Goal: Information Seeking & Learning: Understand process/instructions

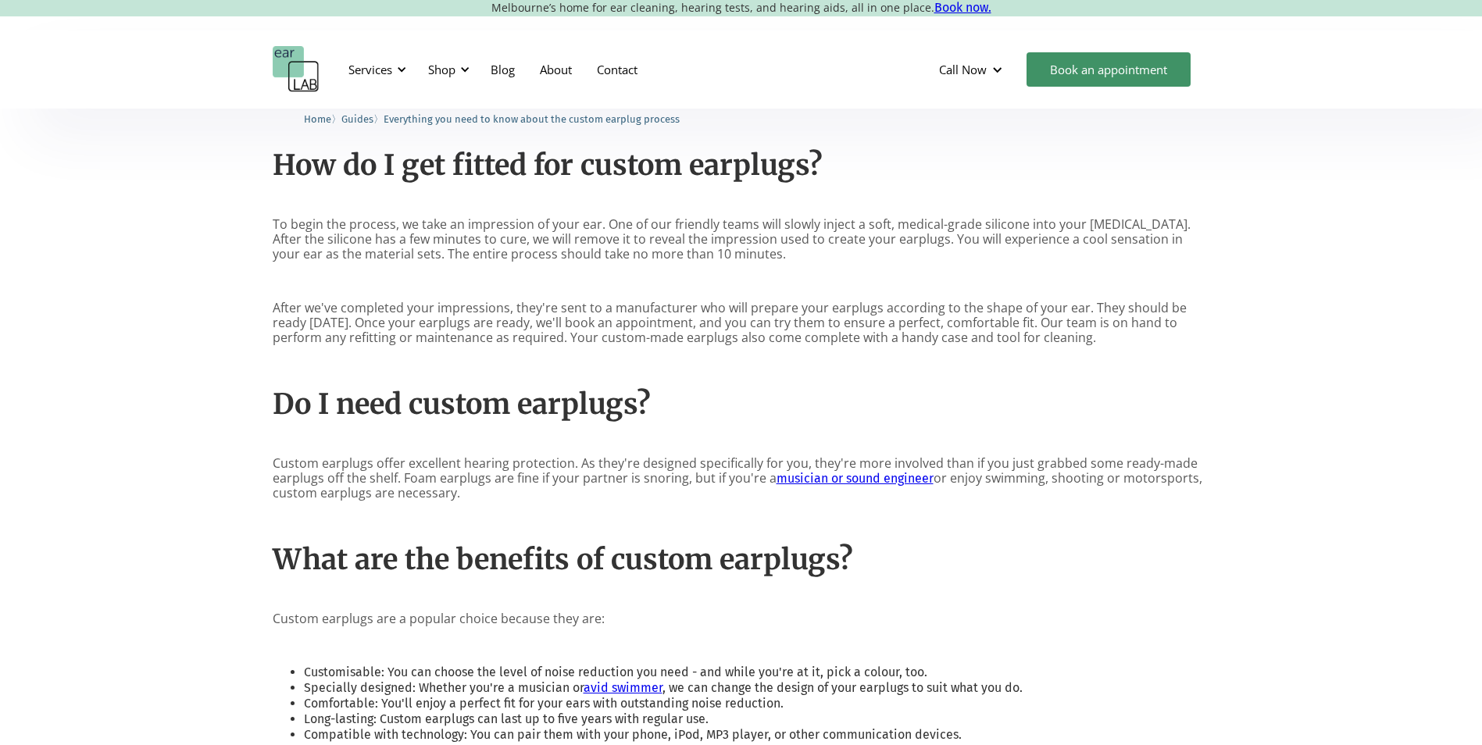
scroll to position [1240, 0]
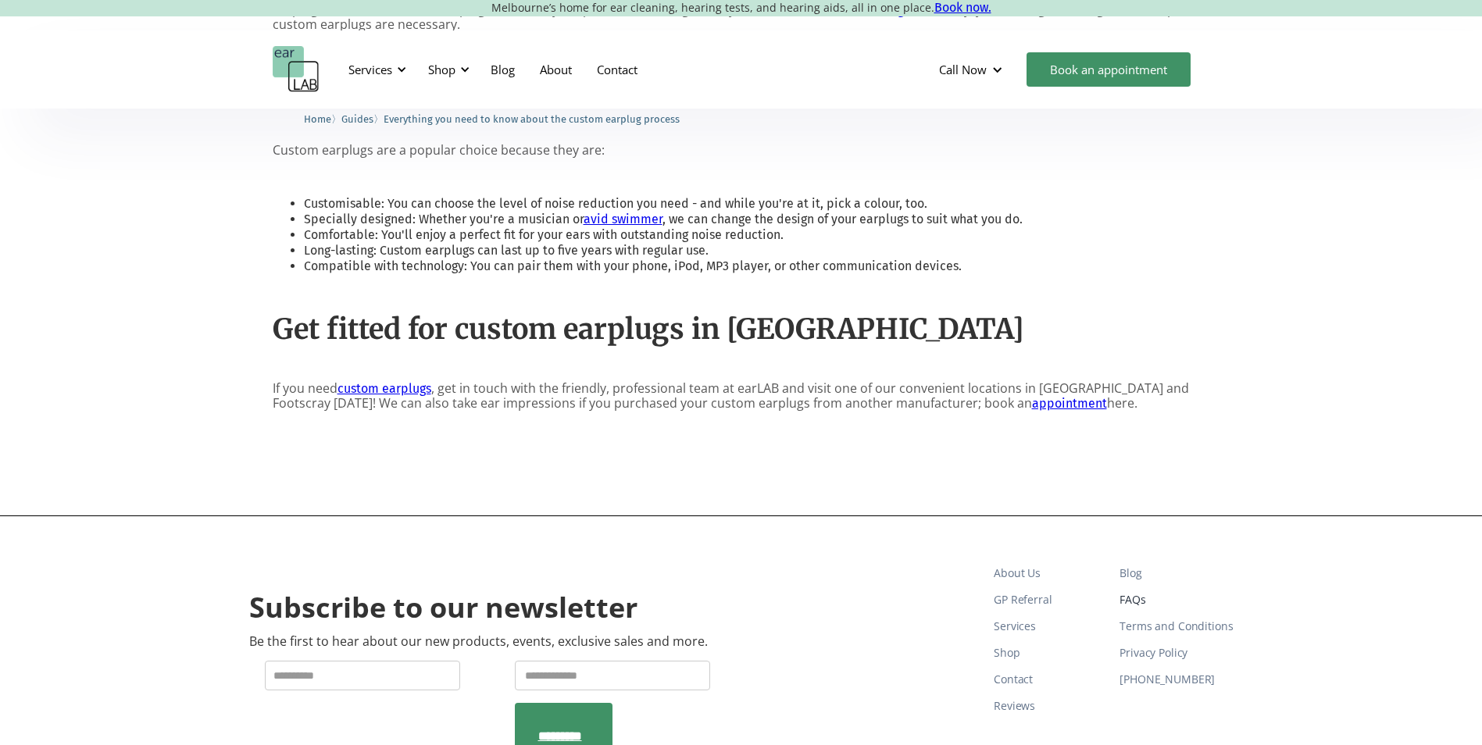
click at [1133, 602] on link "FAQs" at bounding box center [1176, 600] width 113 height 27
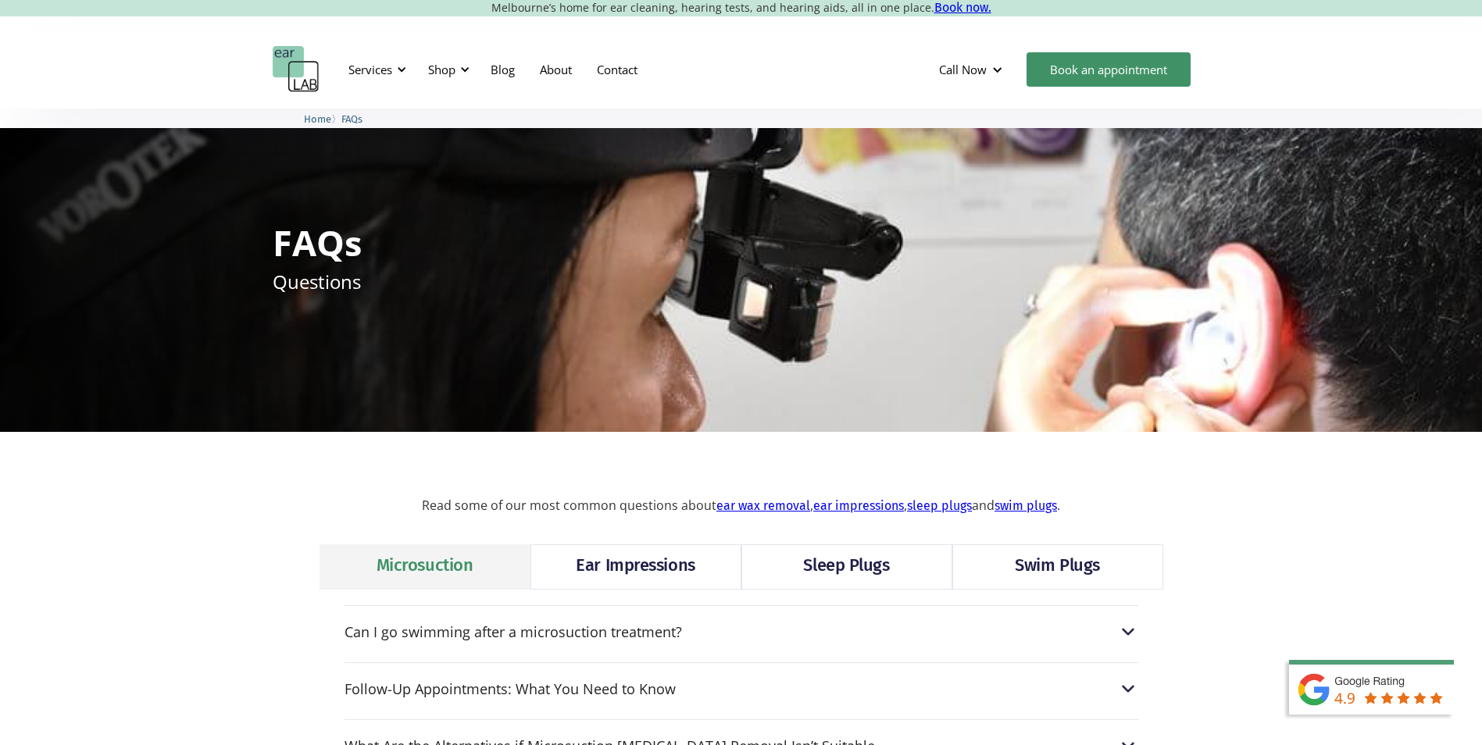
scroll to position [234, 0]
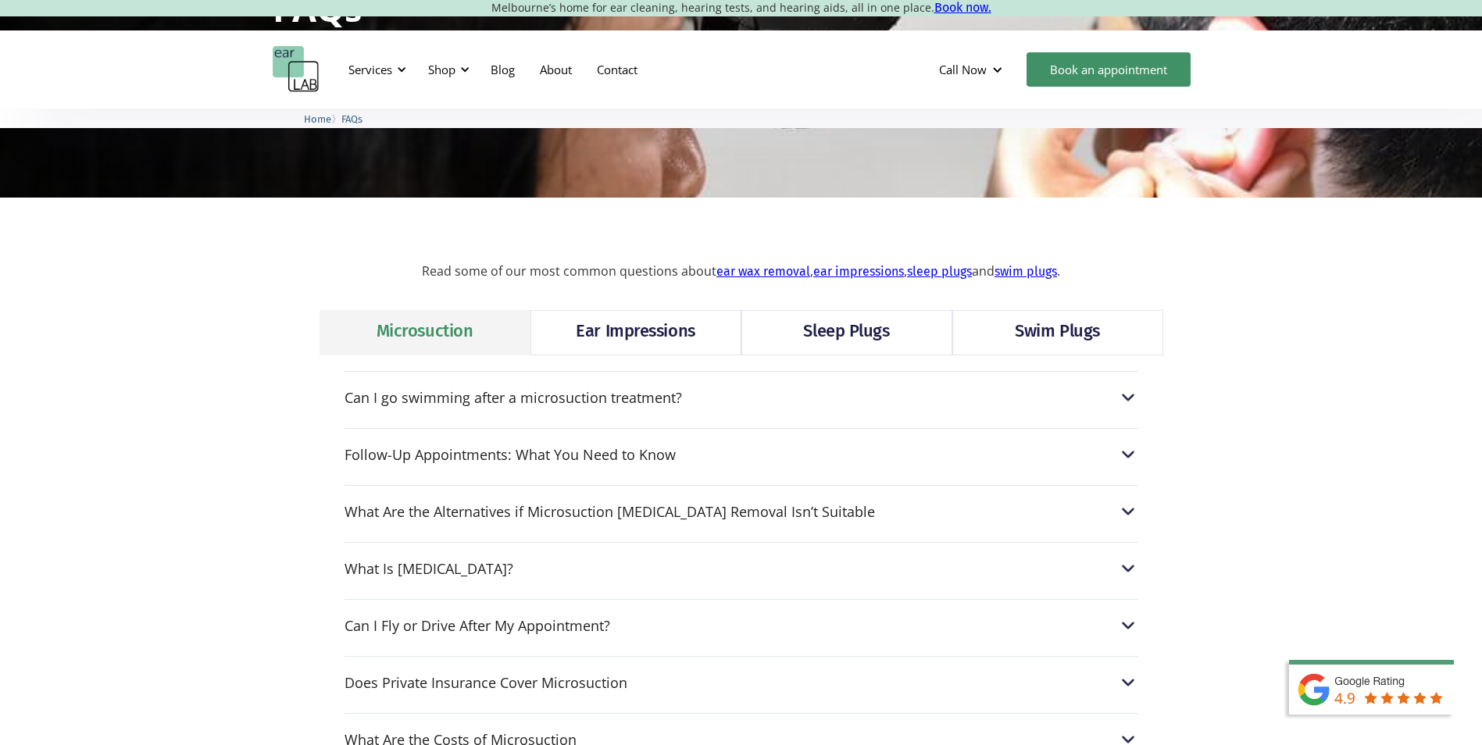
click at [651, 329] on div "Ear Impressions" at bounding box center [635, 331] width 119 height 25
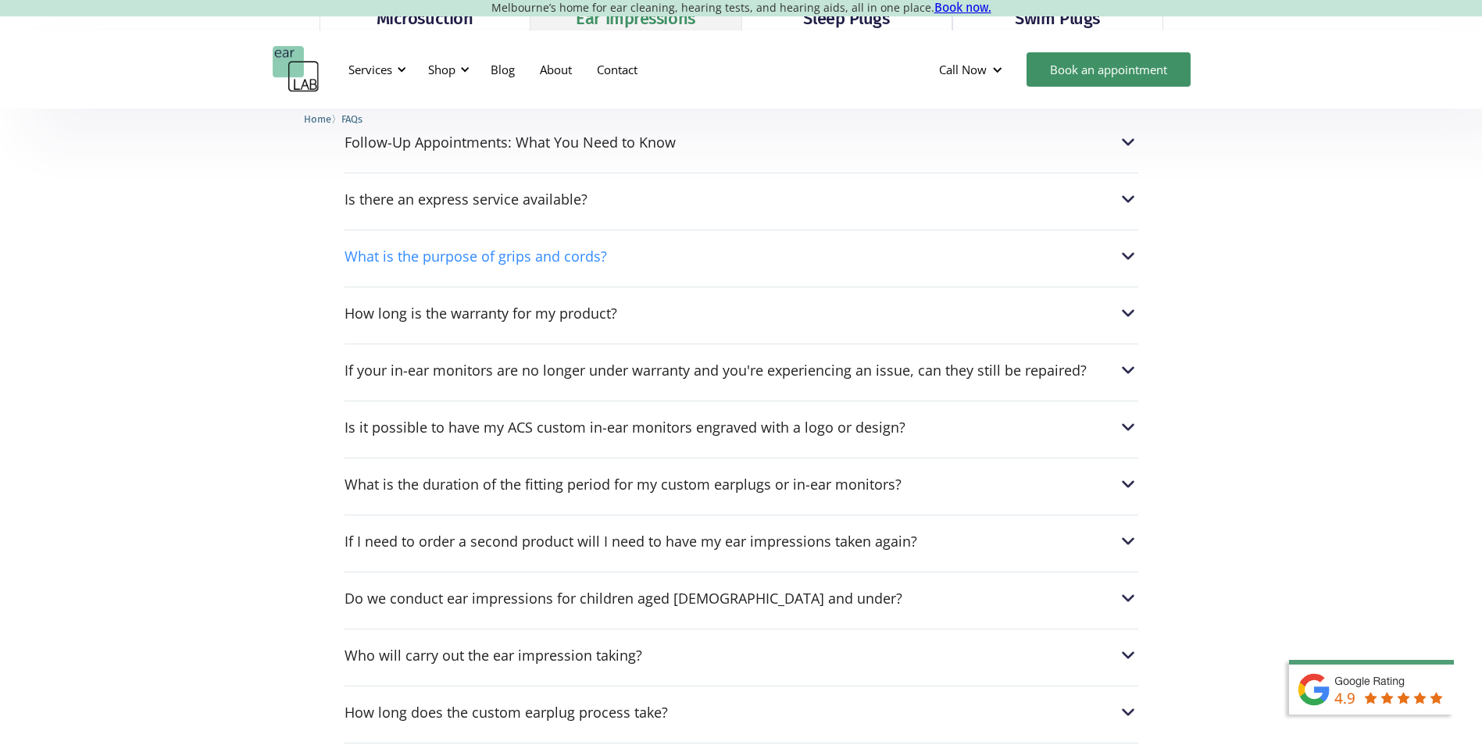
scroll to position [703, 0]
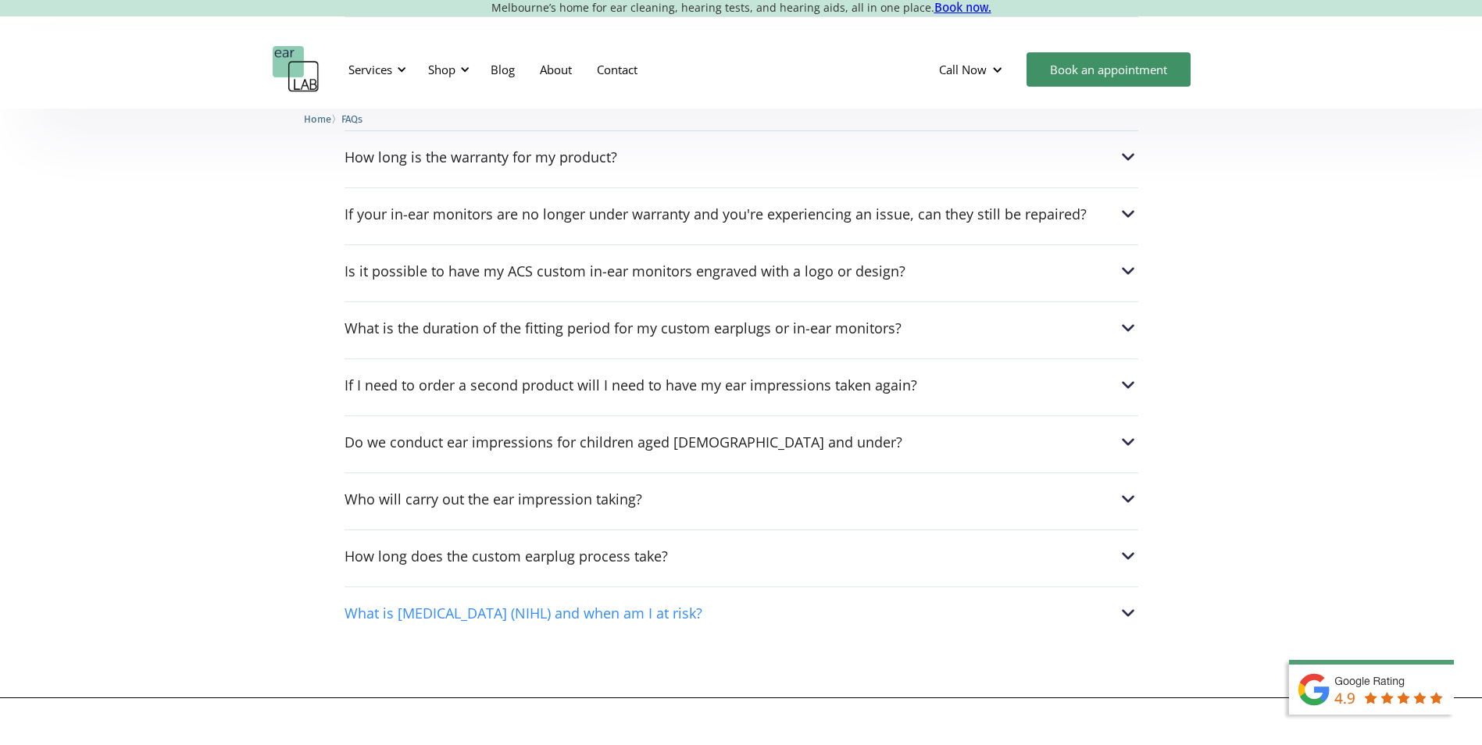
click at [1127, 615] on img at bounding box center [1128, 613] width 20 height 20
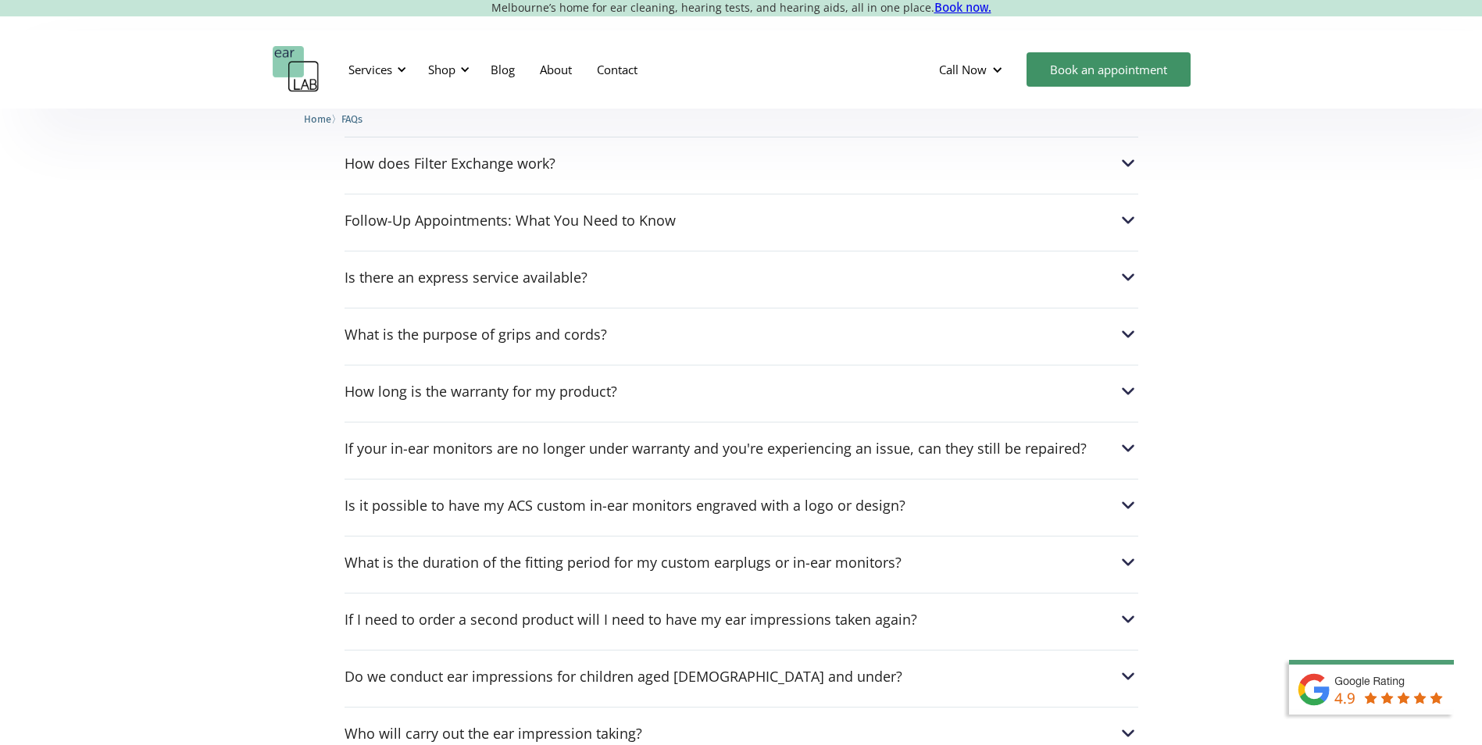
scroll to position [391, 0]
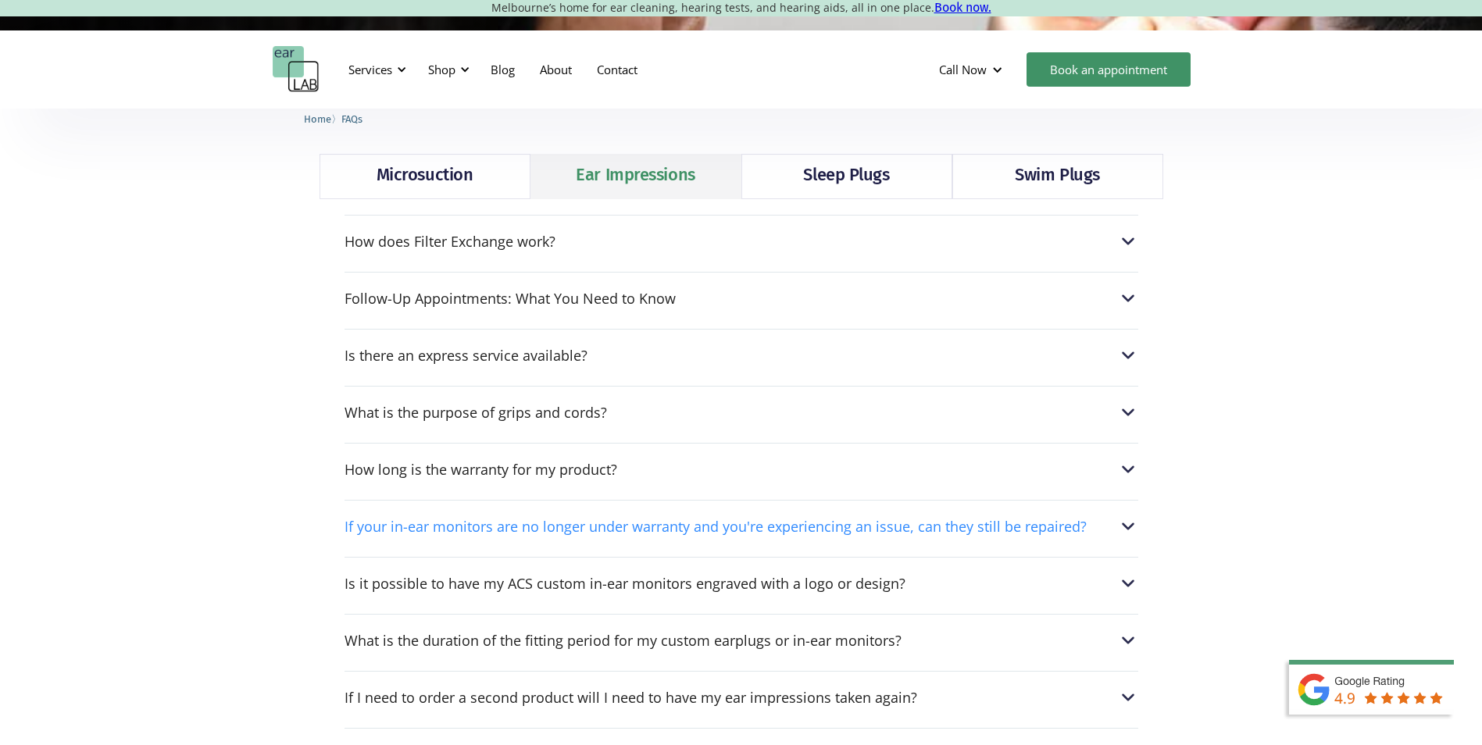
click at [1127, 525] on img at bounding box center [1128, 526] width 20 height 20
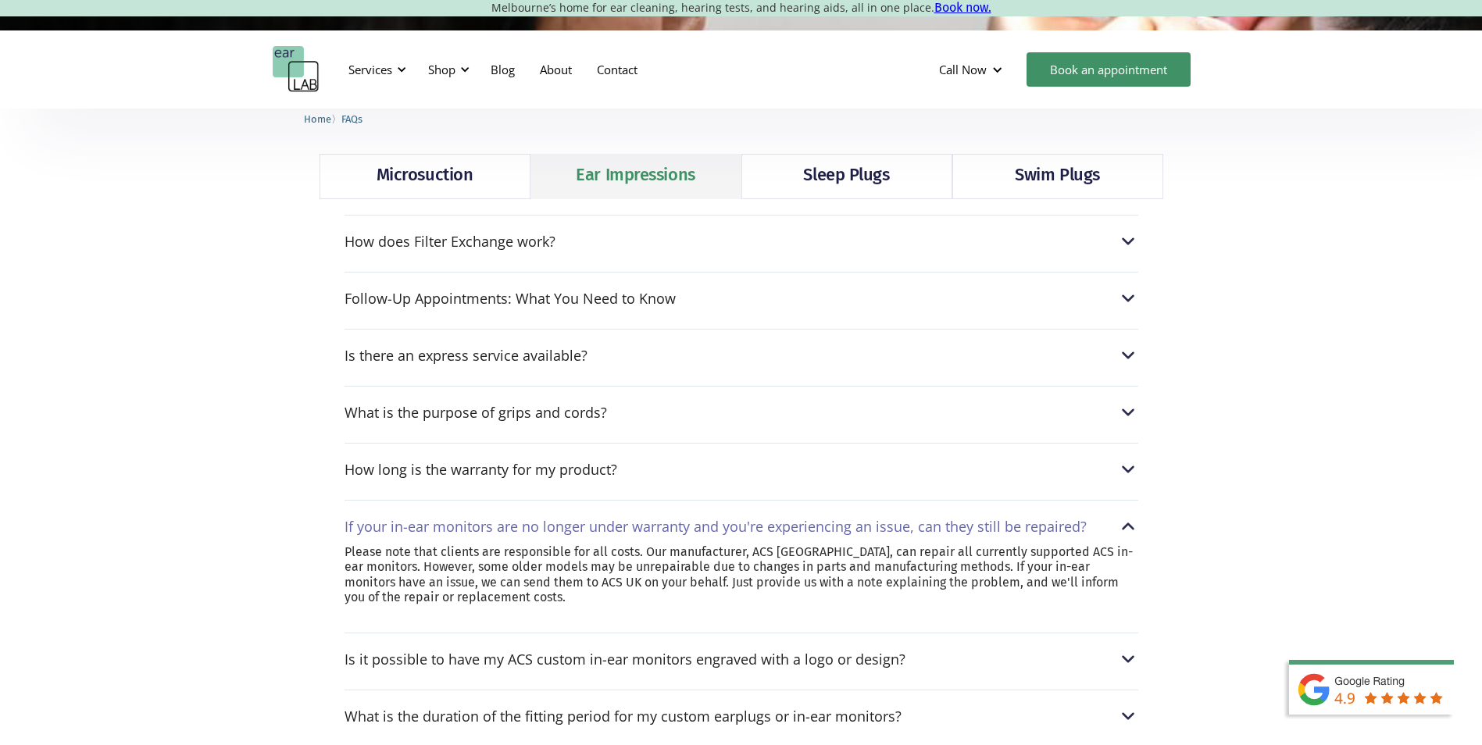
click at [1127, 525] on img at bounding box center [1128, 526] width 20 height 20
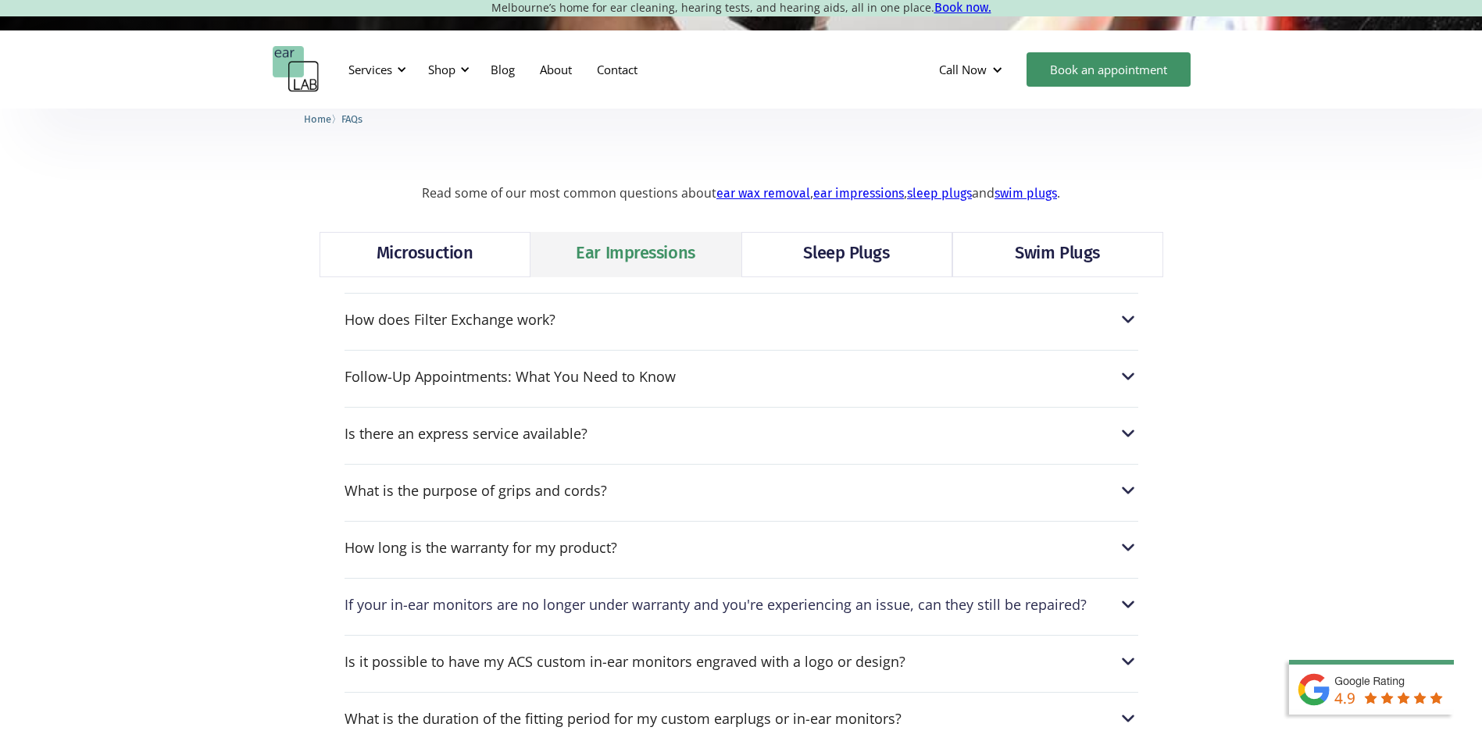
scroll to position [234, 0]
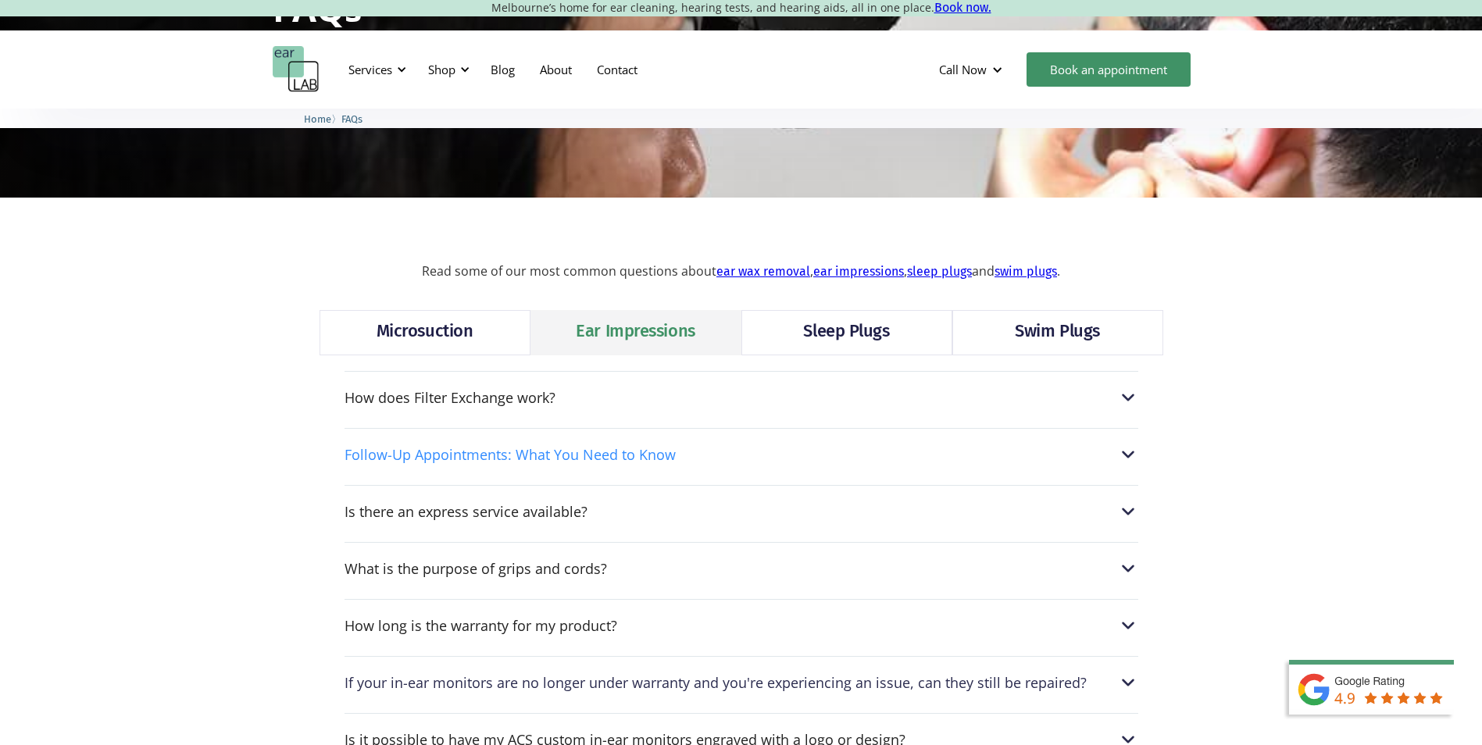
click at [1127, 452] on img at bounding box center [1128, 455] width 20 height 20
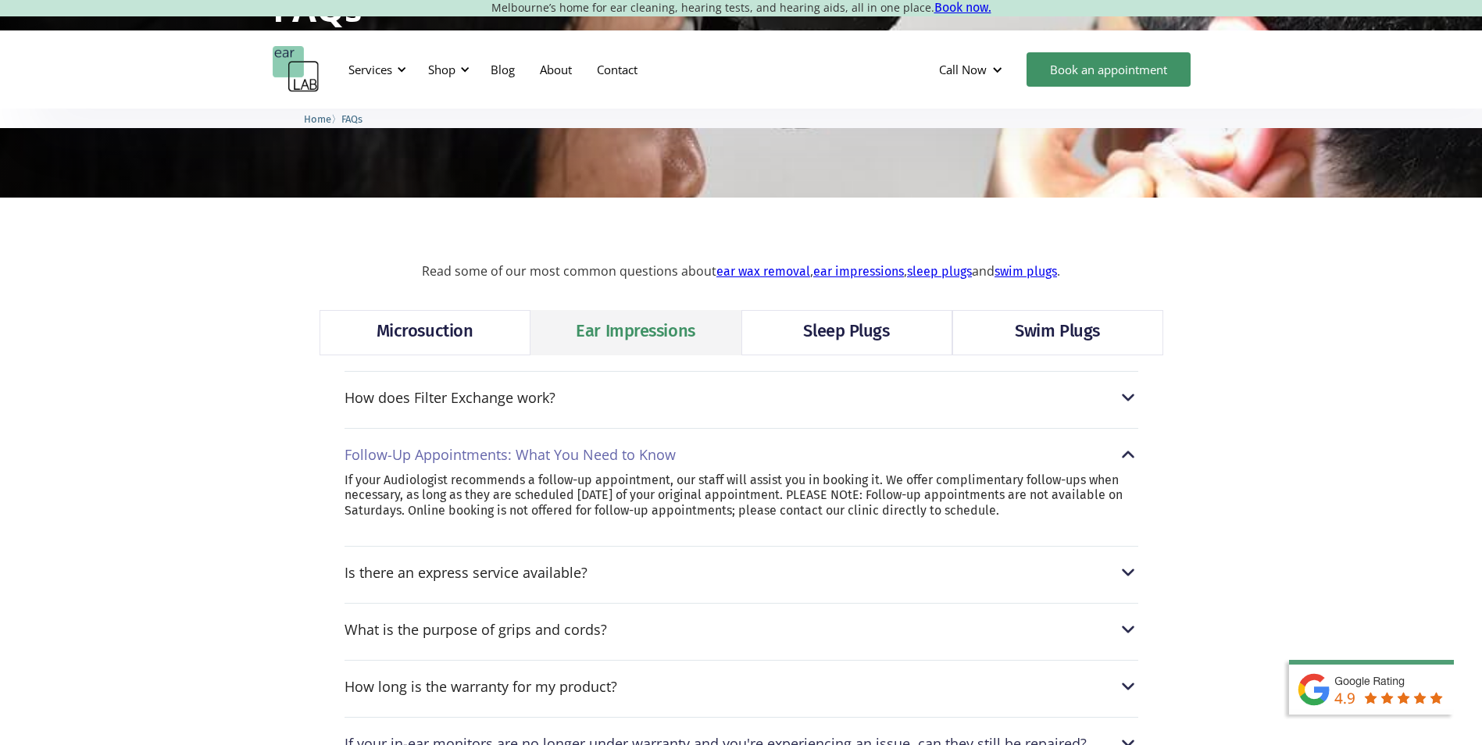
click at [1125, 453] on img at bounding box center [1128, 455] width 20 height 20
